Goal: Communication & Community: Answer question/provide support

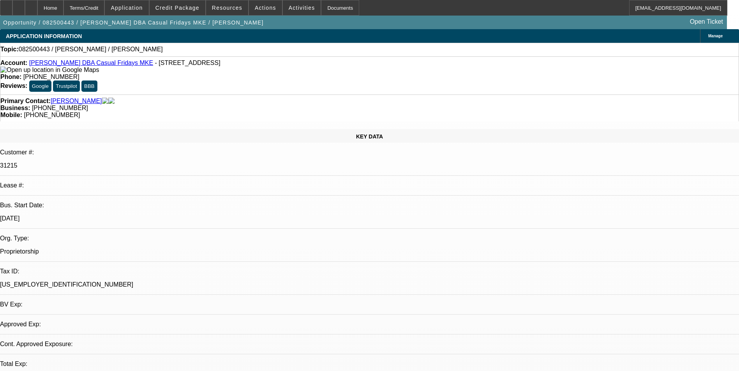
select select "0"
select select "2"
select select "0.1"
select select "1"
select select "2"
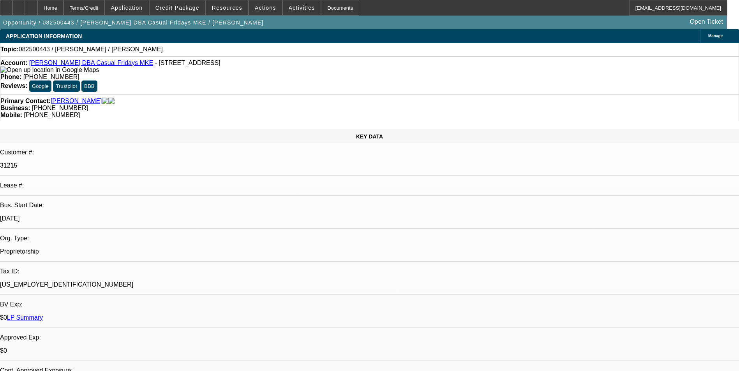
select select "4"
radio input "true"
paste textarea "/C HISTORY-CUSTOMER HARDLY PICKS OUR CALL AND ALSO THEY STOPPED THEIR ACH. HE P…"
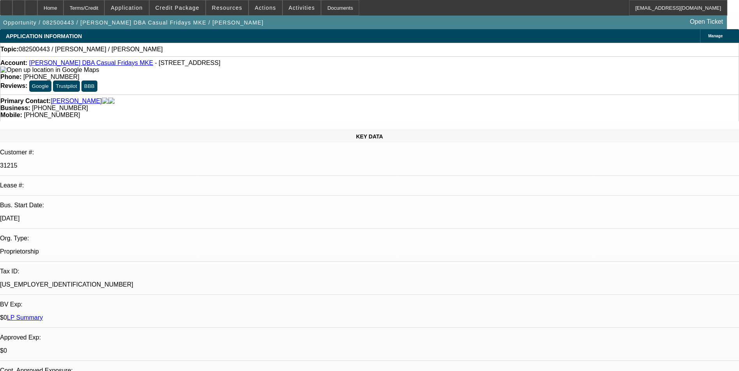
type textarea "/C HISTORY-CUSTOMER HARDLY PICKS OUR CALL AND ALSO THEY STOPPED THEIR ACH. HE P…"
drag, startPoint x: 619, startPoint y: 146, endPoint x: 478, endPoint y: 118, distance: 143.3
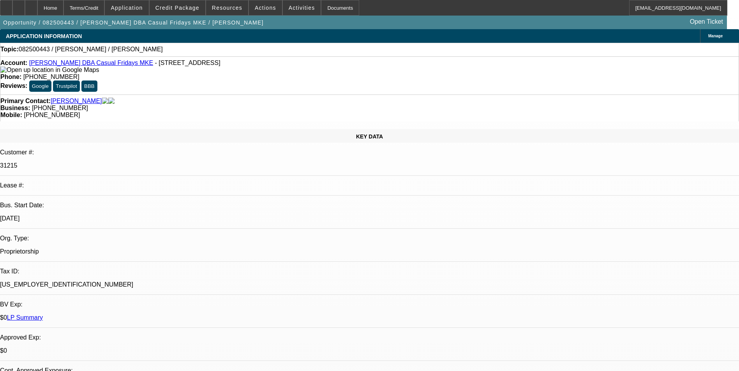
paste textarea "The customer rarely answered our calls and had discontinued their ACH payments.…"
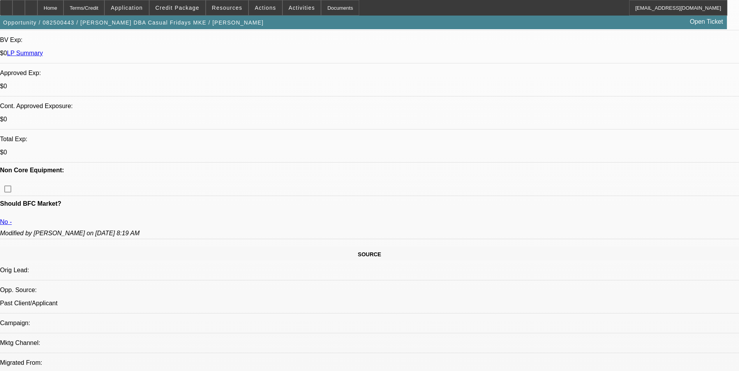
scroll to position [273, 0]
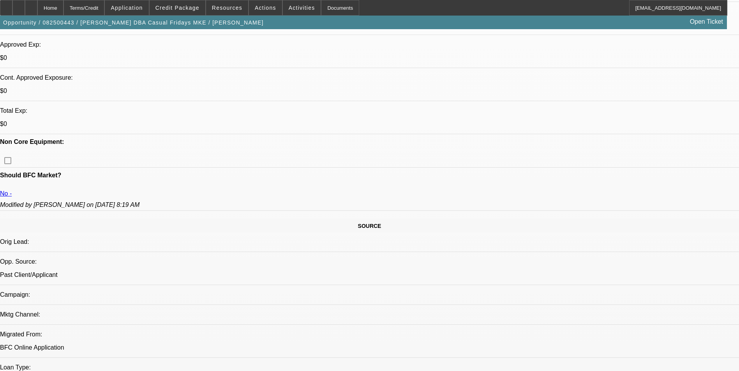
scroll to position [312, 0]
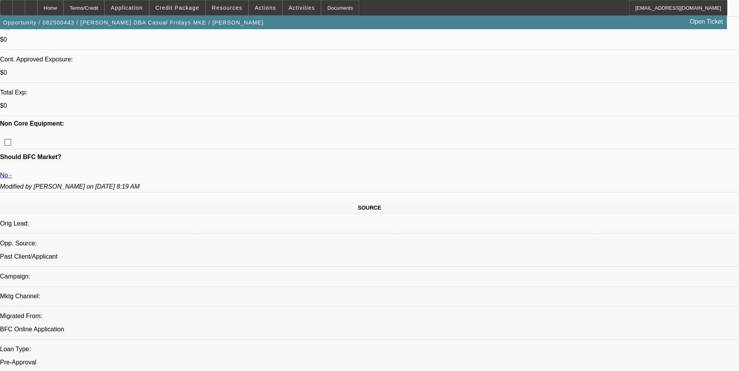
type textarea "Payment history-current to 30 slow-The customer rarely answered our calls and h…"
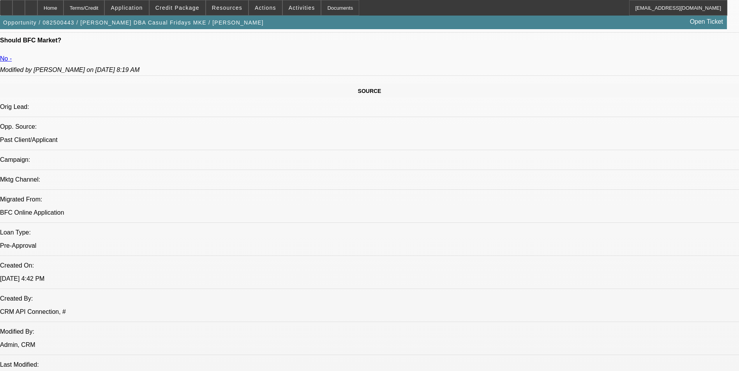
scroll to position [0, 0]
drag, startPoint x: 575, startPoint y: 143, endPoint x: 498, endPoint y: 118, distance: 80.5
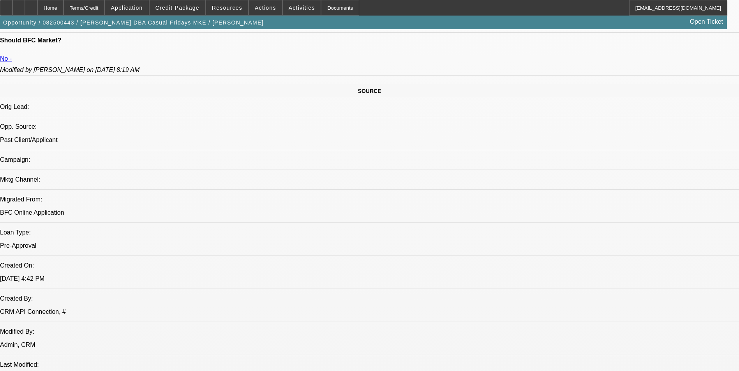
radio input "true"
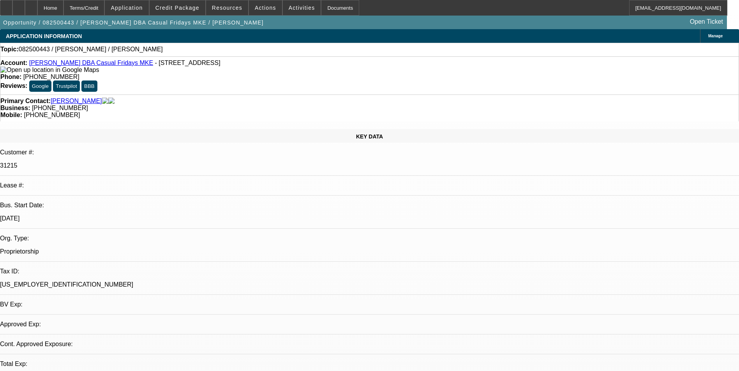
select select "0"
select select "2"
select select "0.1"
select select "1"
select select "2"
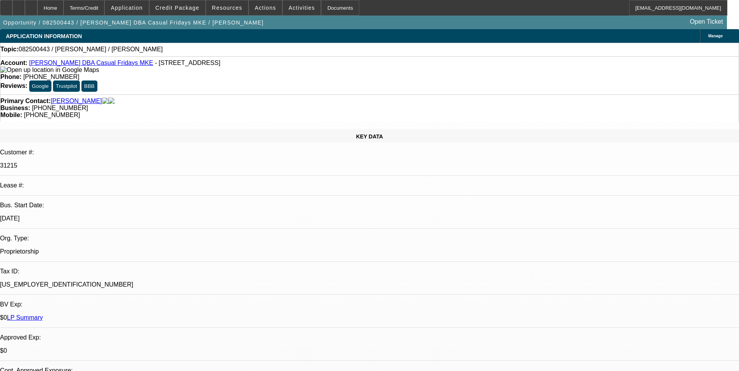
select select "4"
